Goal: Check status: Check status

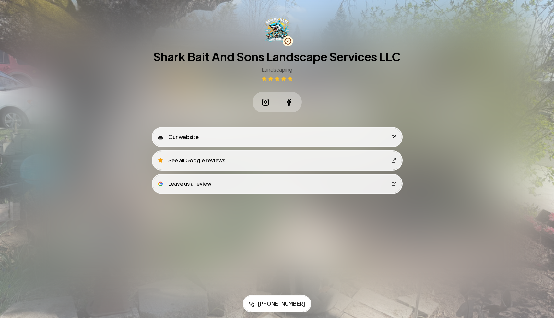
drag, startPoint x: 243, startPoint y: 53, endPoint x: 272, endPoint y: 59, distance: 29.5
click at [272, 59] on h1 "Shark Bait And Sons Landscape Services LLC" at bounding box center [276, 56] width 247 height 13
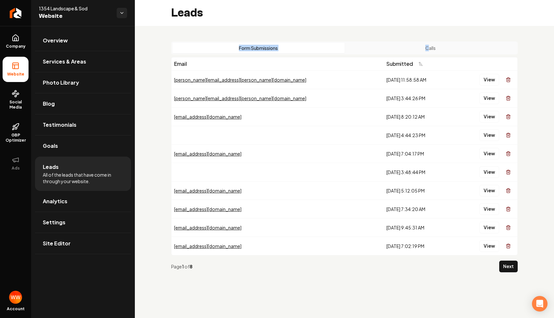
drag, startPoint x: 337, startPoint y: 35, endPoint x: 426, endPoint y: 46, distance: 89.8
click at [426, 46] on div "Form Submissions Calls Email Submitted [PERSON_NAME][EMAIL_ADDRESS][PERSON_NAME…" at bounding box center [344, 159] width 419 height 267
click at [407, 36] on div "Form Submissions Calls Email Submitted sam.mullman@gmail.com 9/28/2025, 11:58:5…" at bounding box center [344, 159] width 419 height 267
click at [393, 45] on button "Calls" at bounding box center [430, 48] width 172 height 10
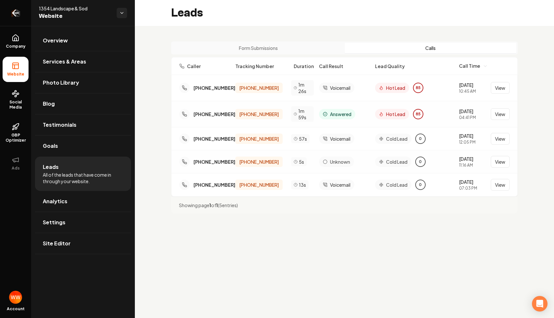
click at [17, 13] on icon "Return to dashboard" at bounding box center [16, 13] width 6 height 0
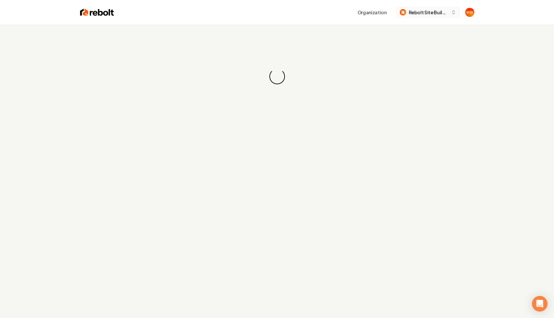
click at [421, 10] on span "Rebolt Site Builder" at bounding box center [428, 12] width 40 height 7
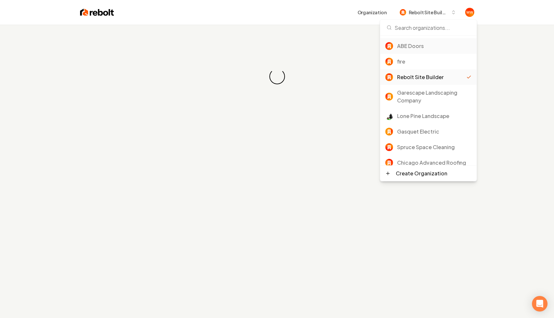
click at [408, 46] on div "ABE Doors" at bounding box center [434, 46] width 75 height 8
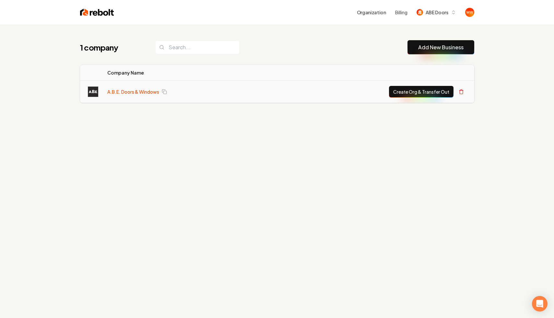
click at [126, 90] on link "A.B.E. Doors & Windows" at bounding box center [133, 91] width 52 height 6
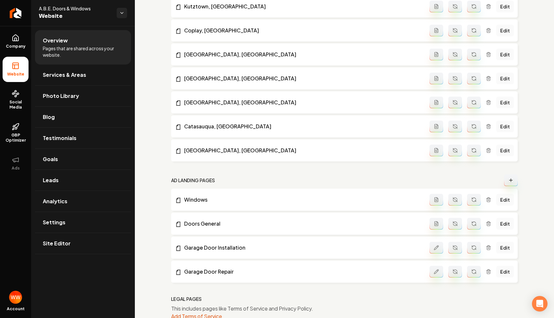
scroll to position [868, 0]
